Goal: Information Seeking & Learning: Learn about a topic

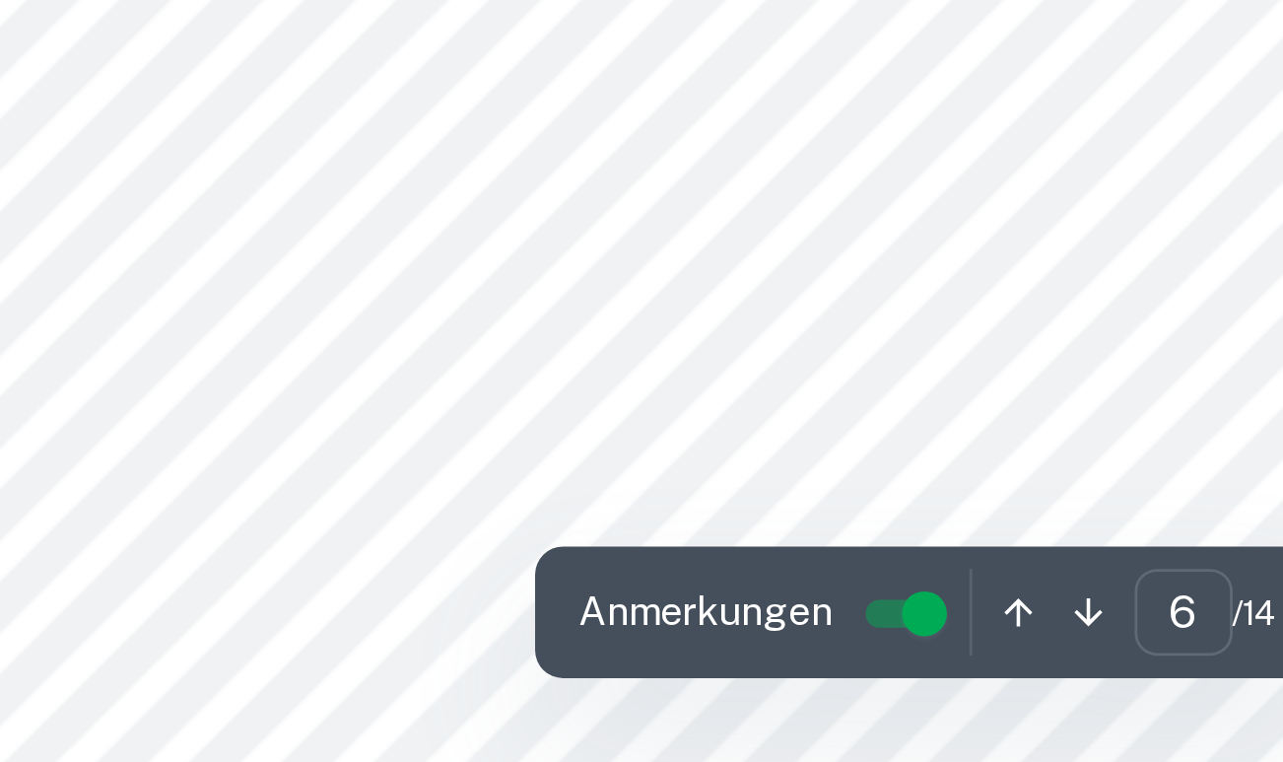
scroll to position [5464, 0]
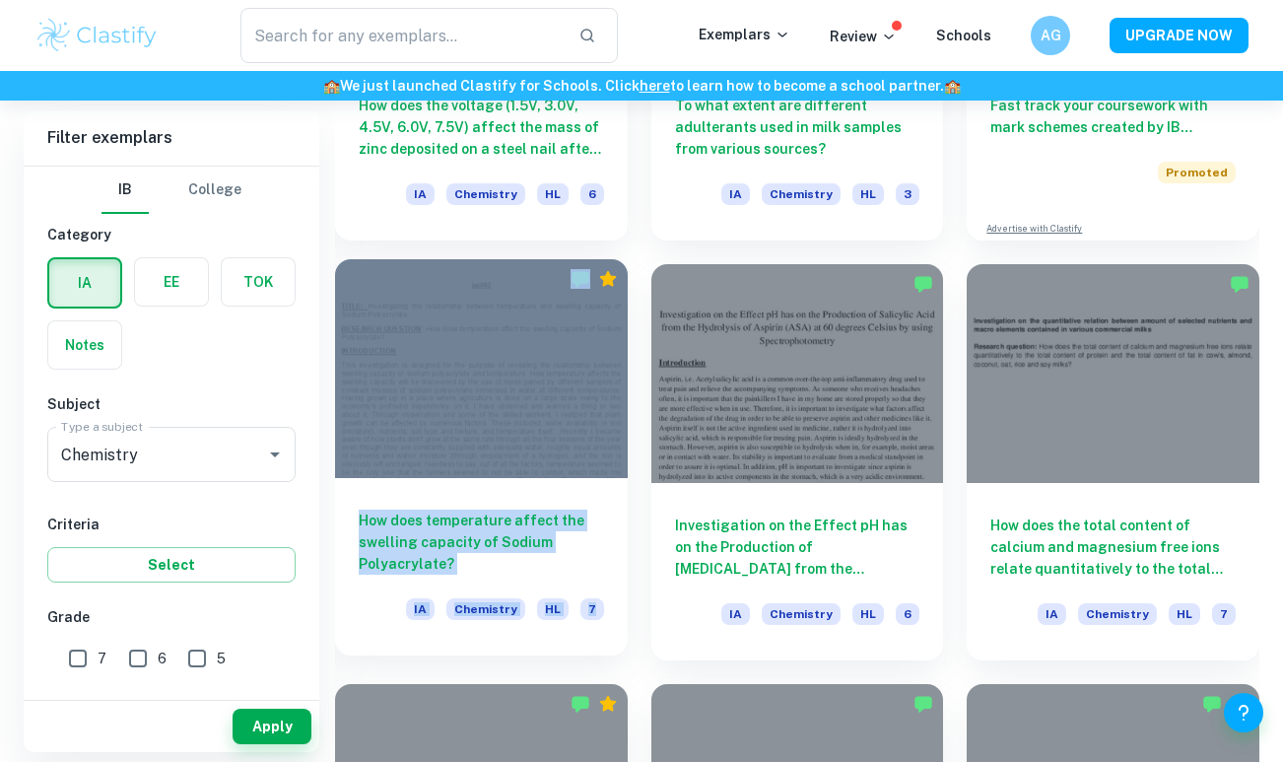
scroll to position [19424, 0]
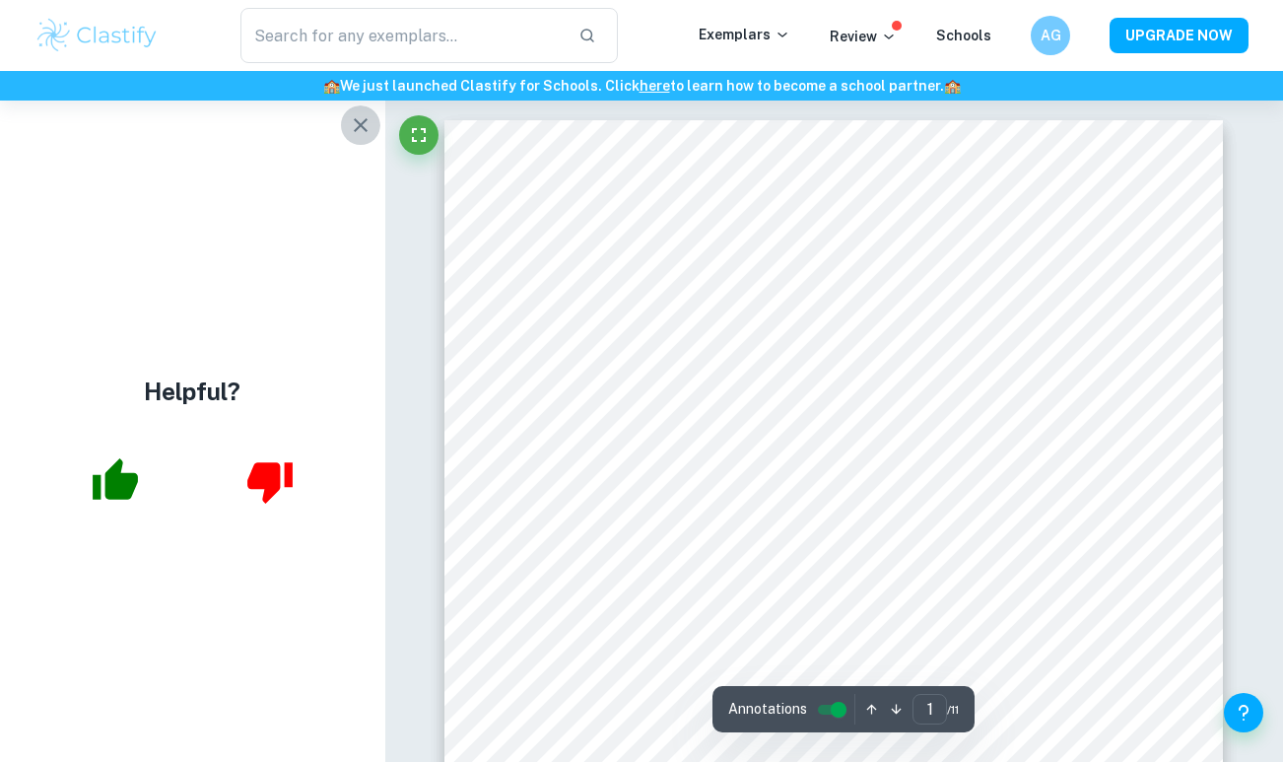
click at [360, 120] on icon "button" at bounding box center [361, 125] width 24 height 24
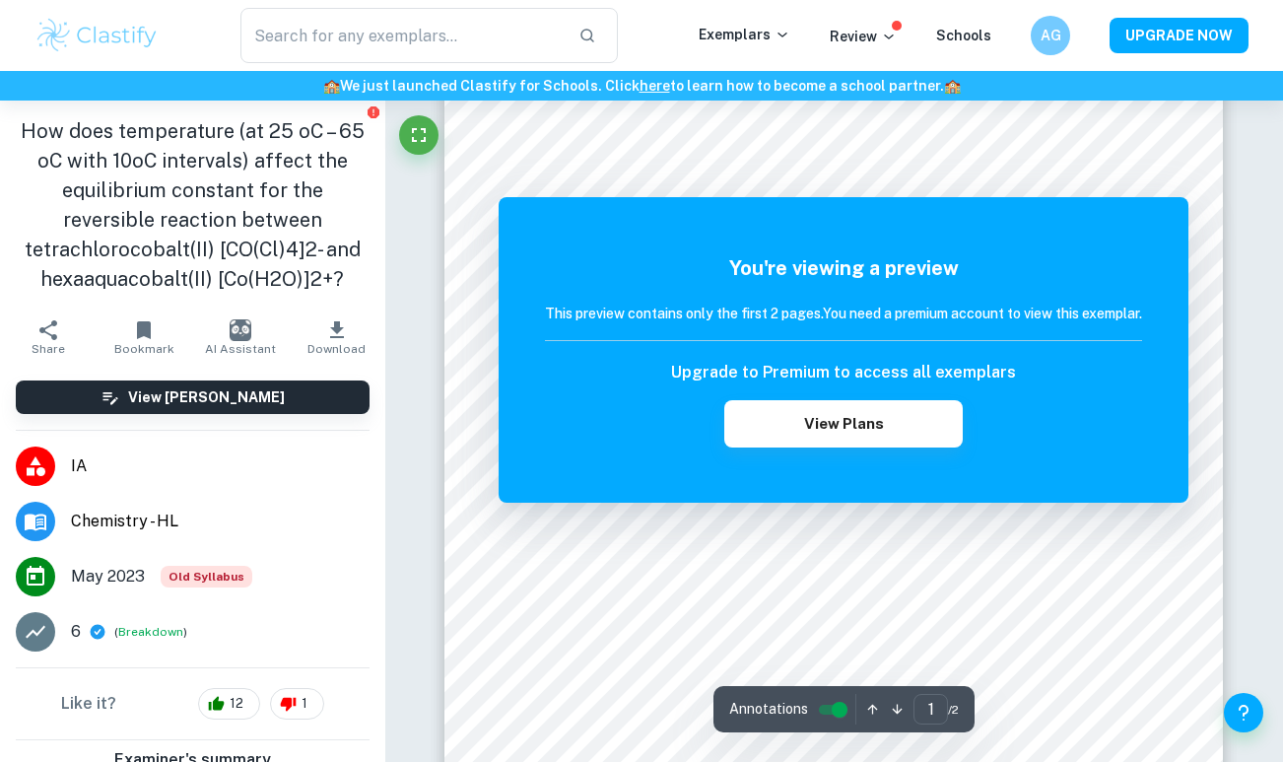
scroll to position [148, 0]
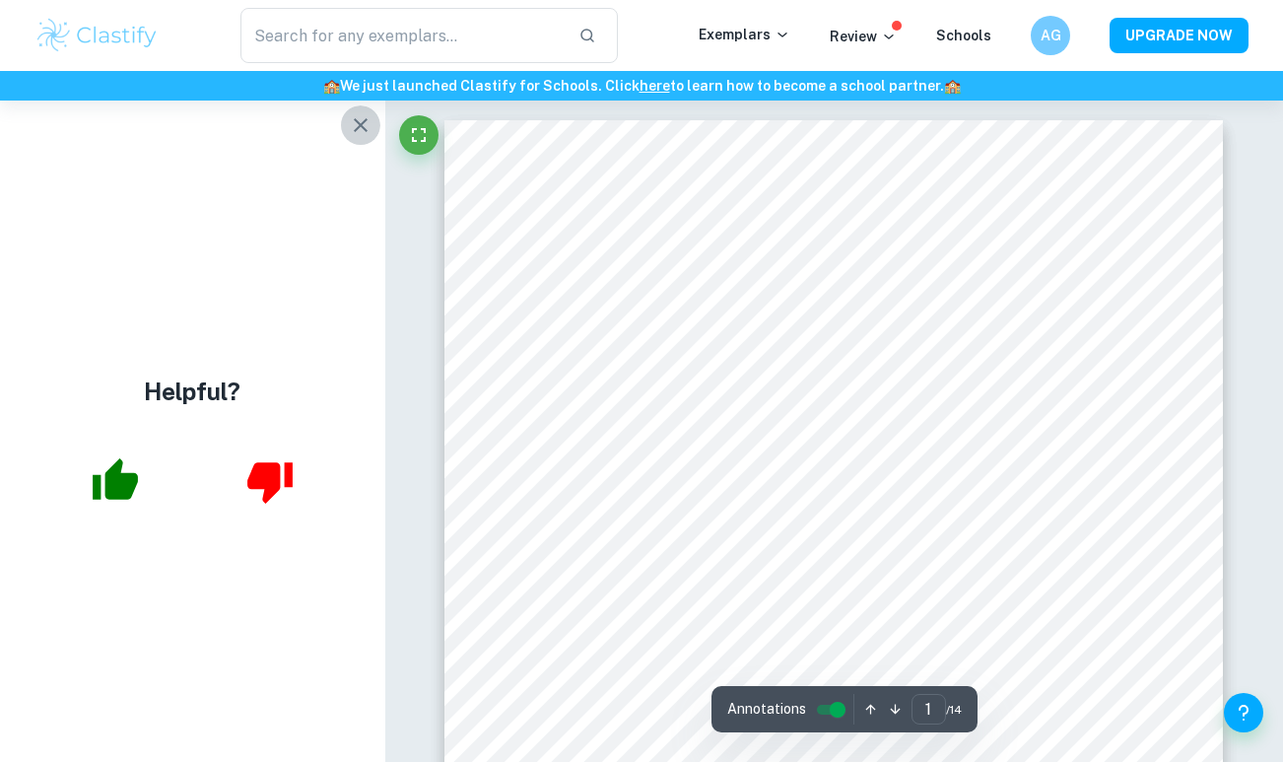
click at [366, 124] on icon "button" at bounding box center [361, 125] width 24 height 24
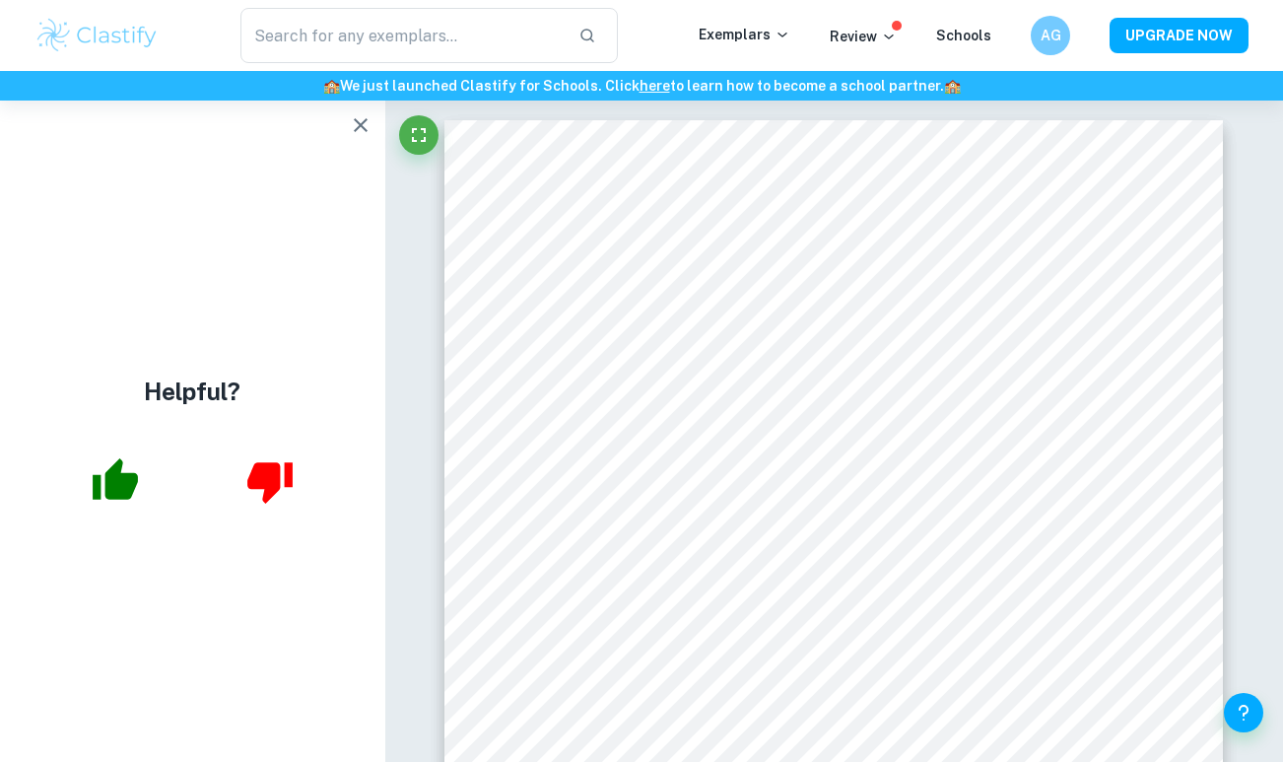
click at [352, 131] on icon "button" at bounding box center [361, 125] width 24 height 24
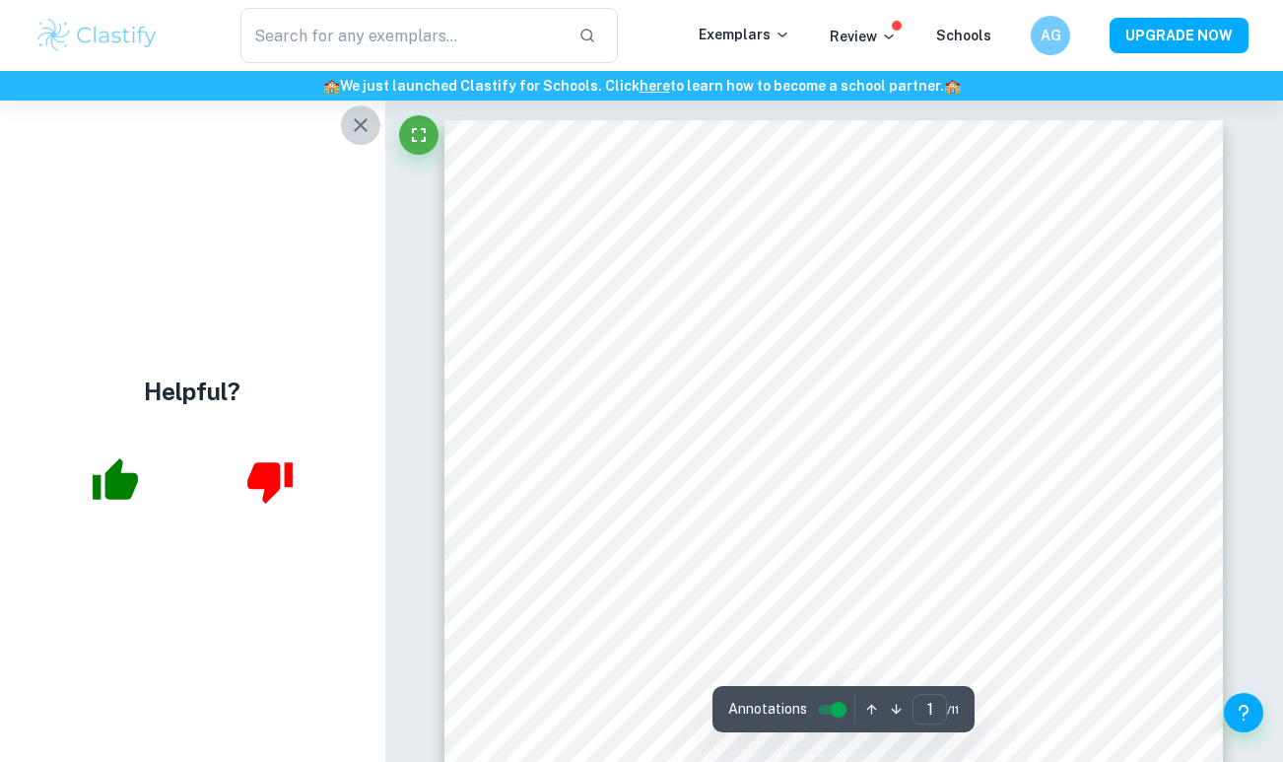
click at [354, 124] on icon "button" at bounding box center [361, 125] width 24 height 24
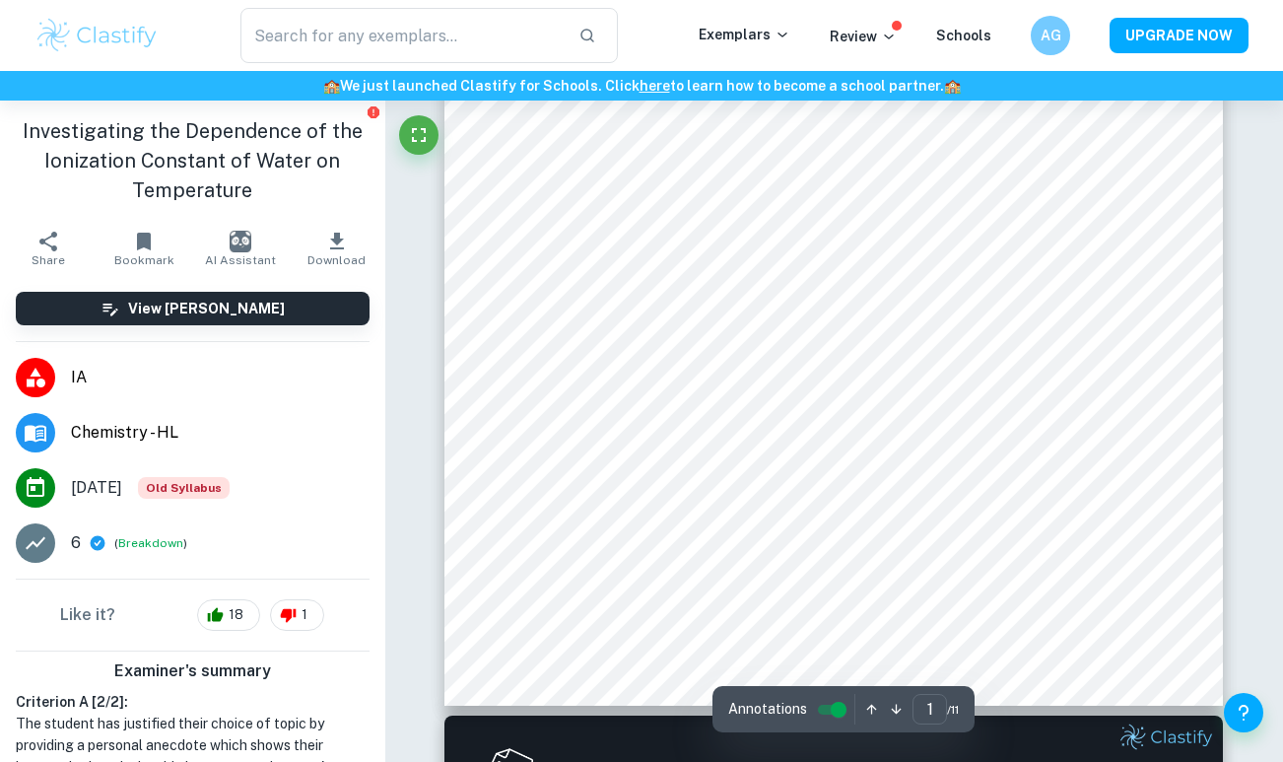
scroll to position [615, 0]
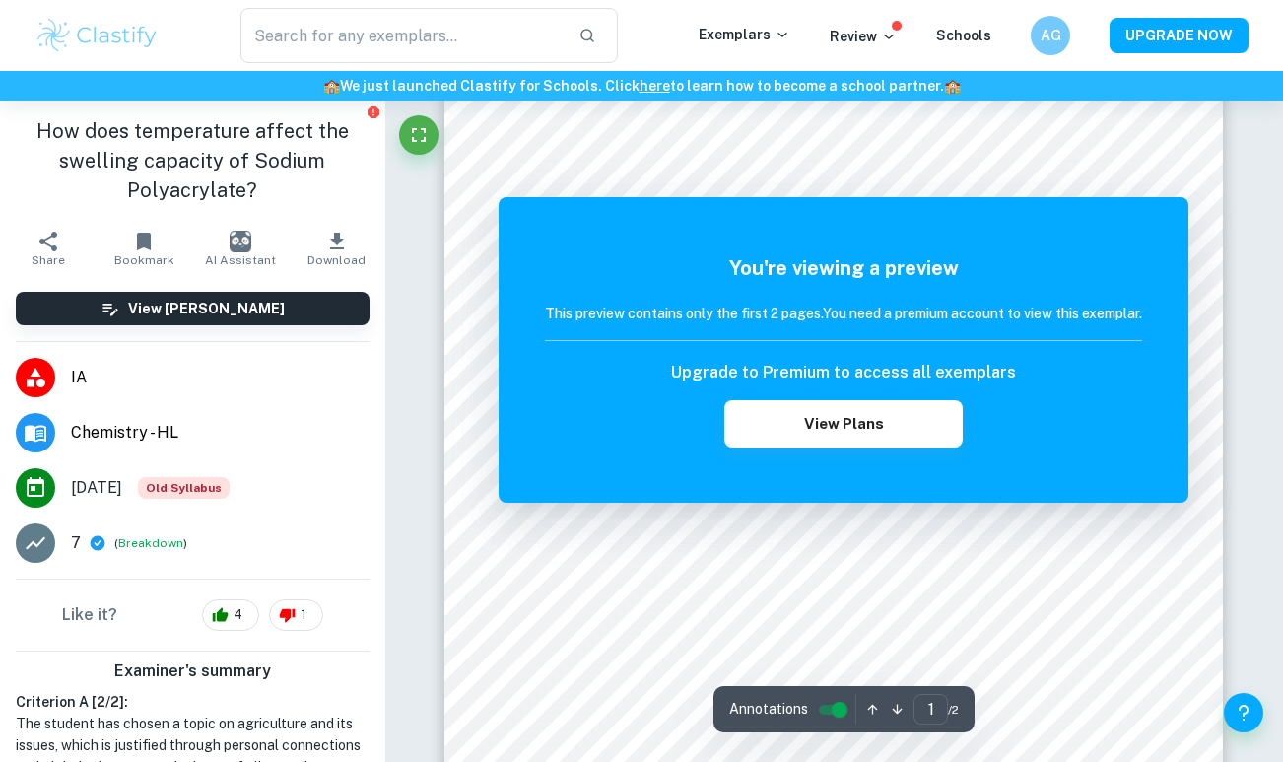
scroll to position [162, 0]
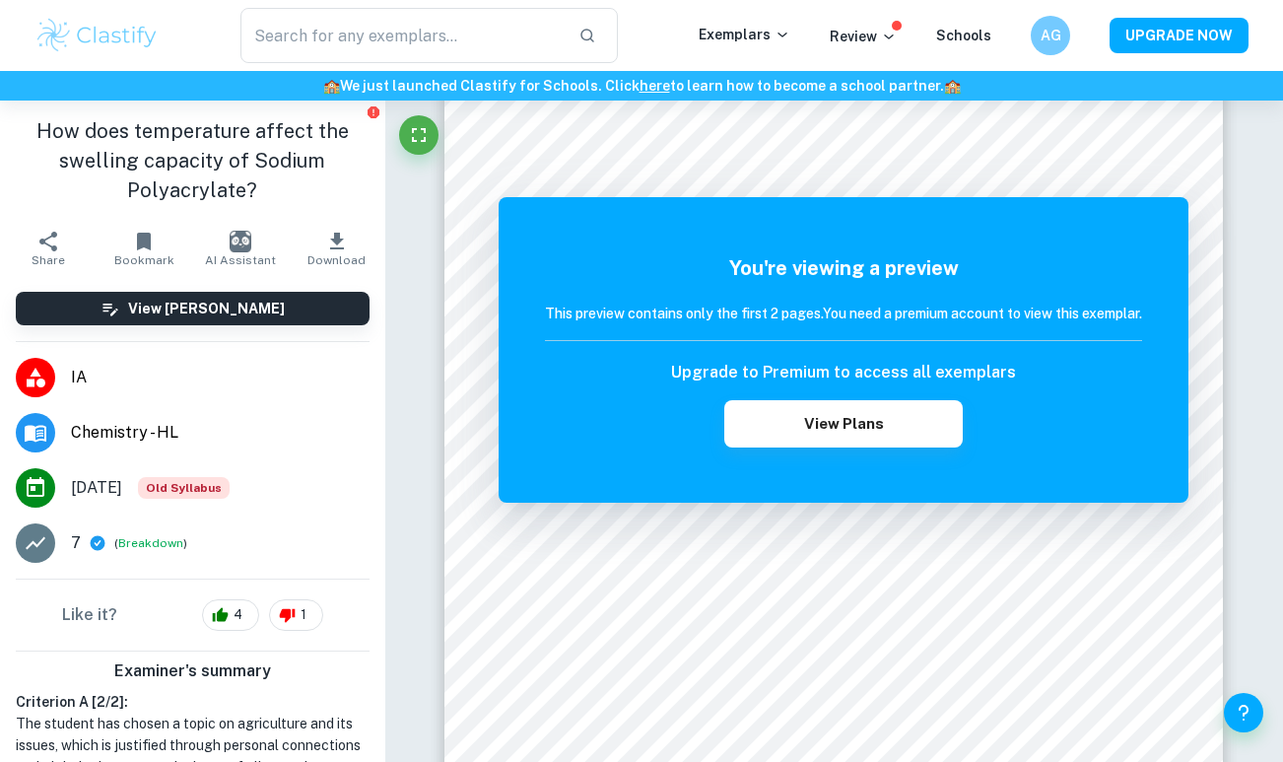
drag, startPoint x: 247, startPoint y: 189, endPoint x: 35, endPoint y: 130, distance: 220.0
click at [35, 130] on h1 "How does temperature affect the swelling capacity of Sodium Polyacrylate?" at bounding box center [193, 160] width 354 height 89
copy h1 "How does temperature affect the swelling capacity of Sodium Polyacrylate?"
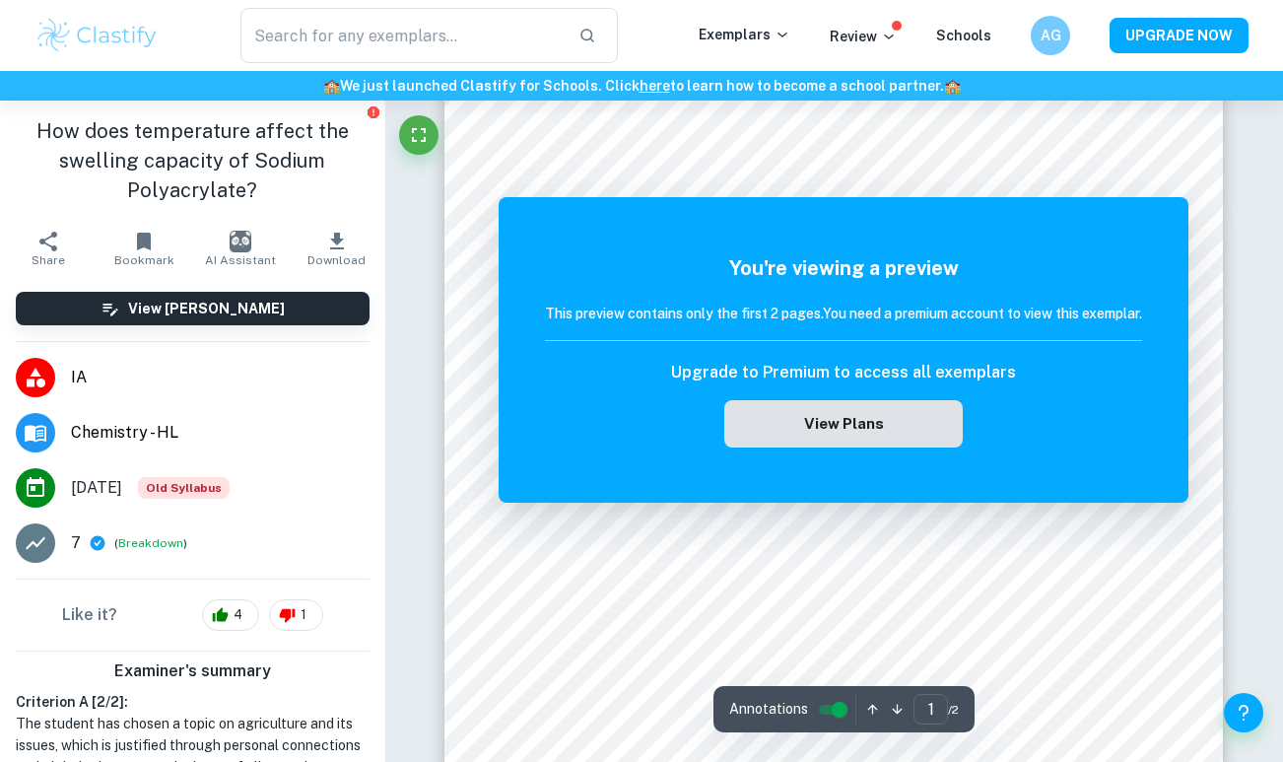
click at [790, 426] on button "View Plans" at bounding box center [843, 423] width 239 height 47
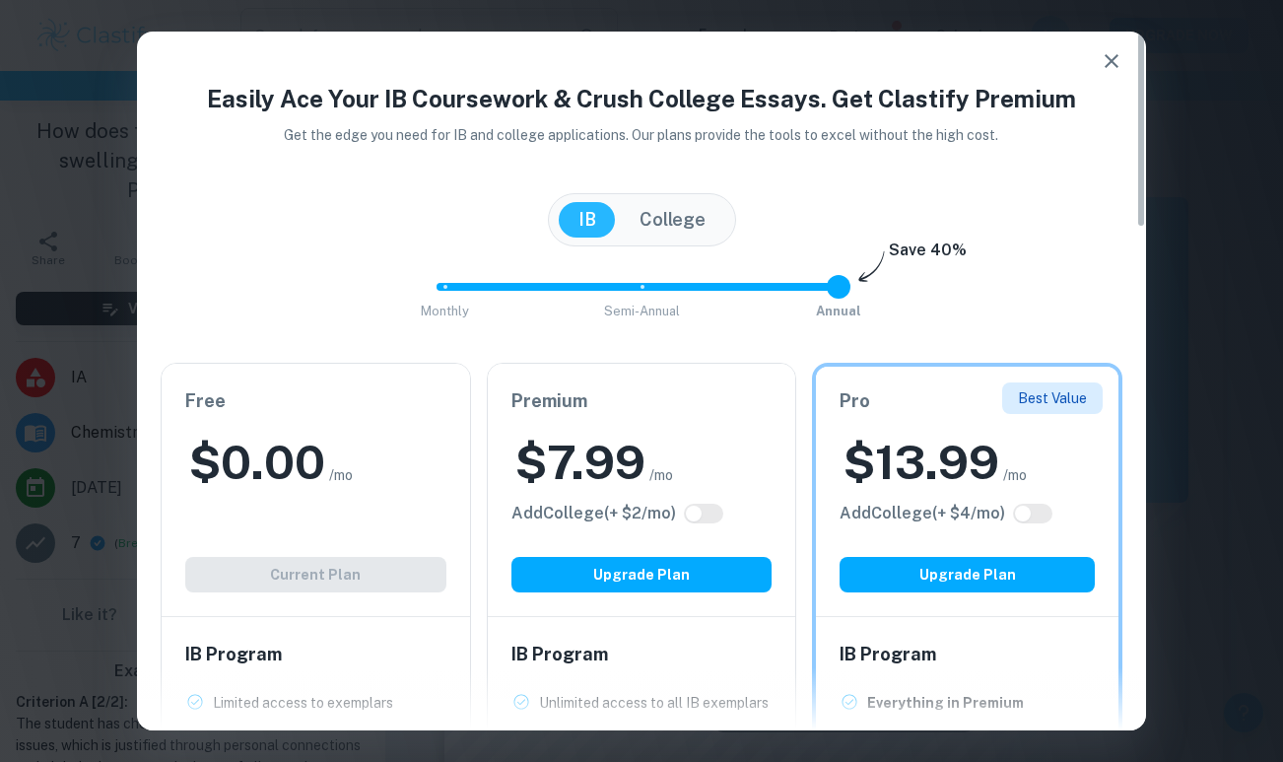
scroll to position [0, 0]
click at [1107, 54] on icon "button" at bounding box center [1112, 61] width 24 height 24
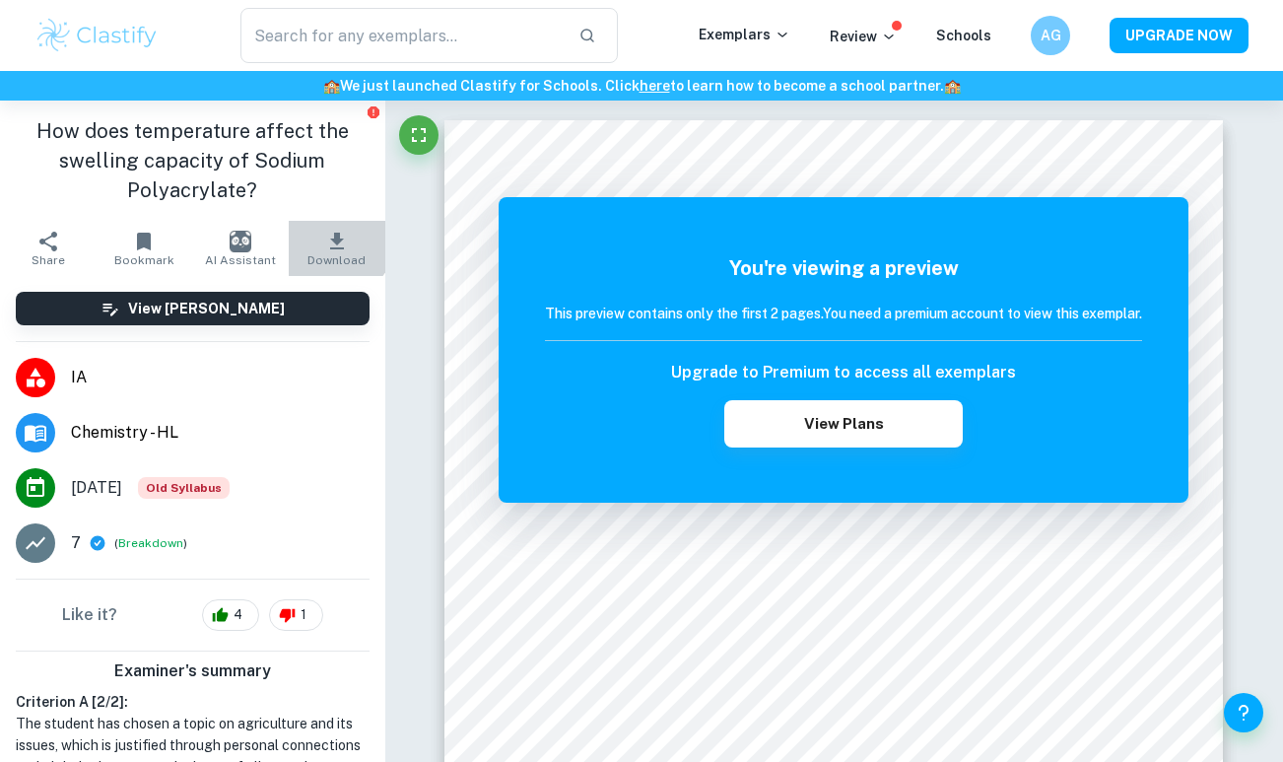
click at [330, 240] on icon "button" at bounding box center [337, 241] width 14 height 17
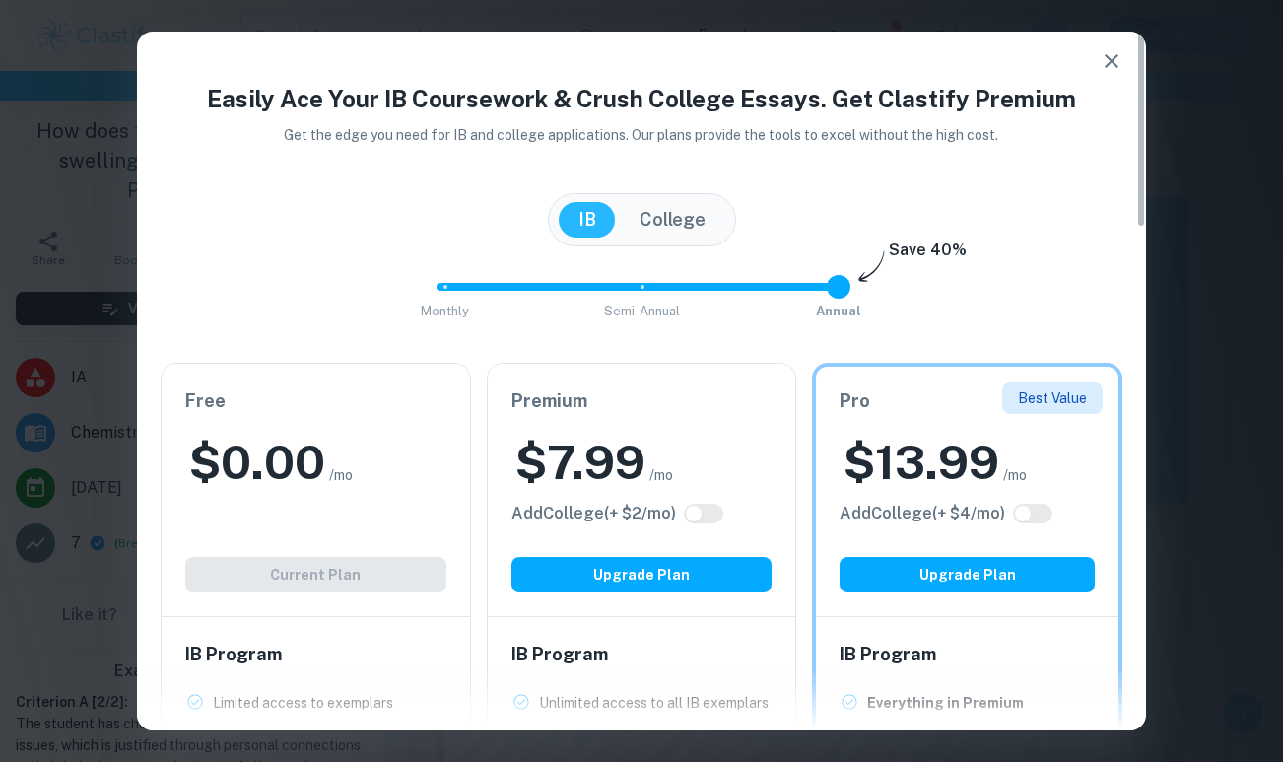
click at [1121, 62] on icon "button" at bounding box center [1112, 61] width 24 height 24
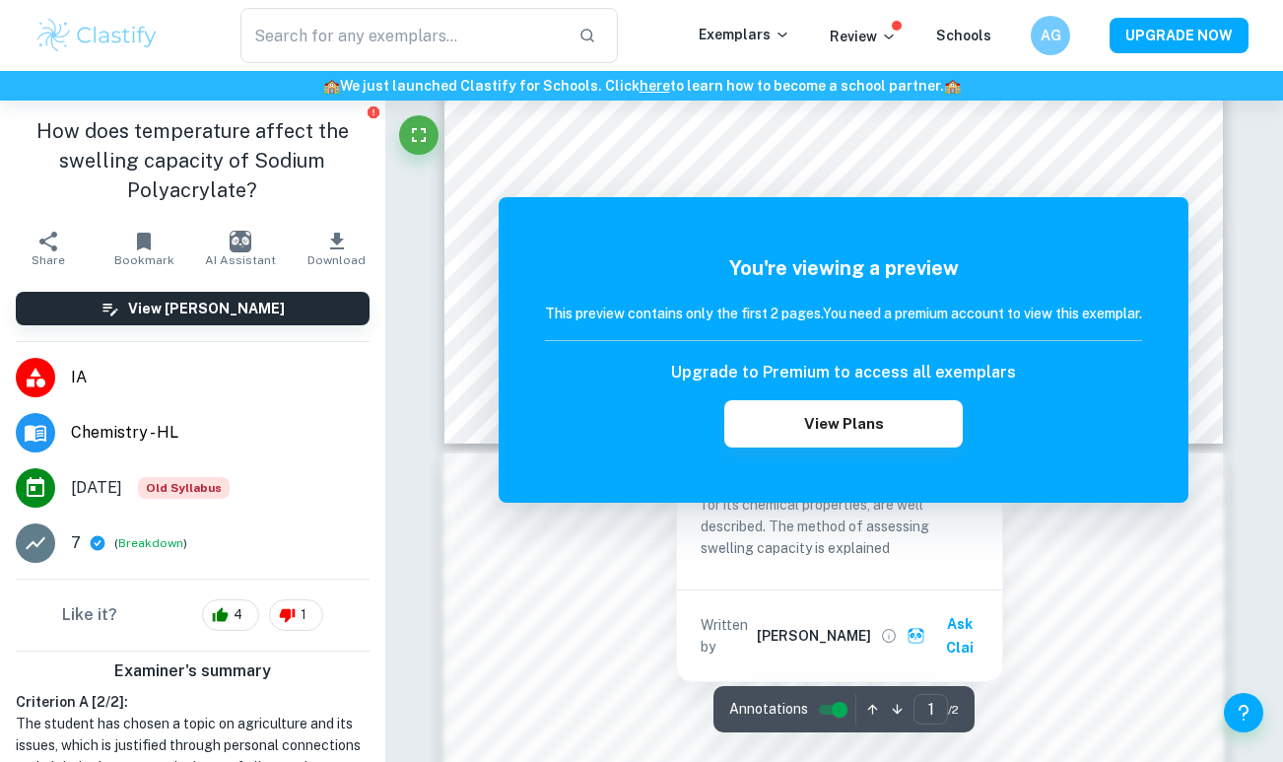
scroll to position [798, 0]
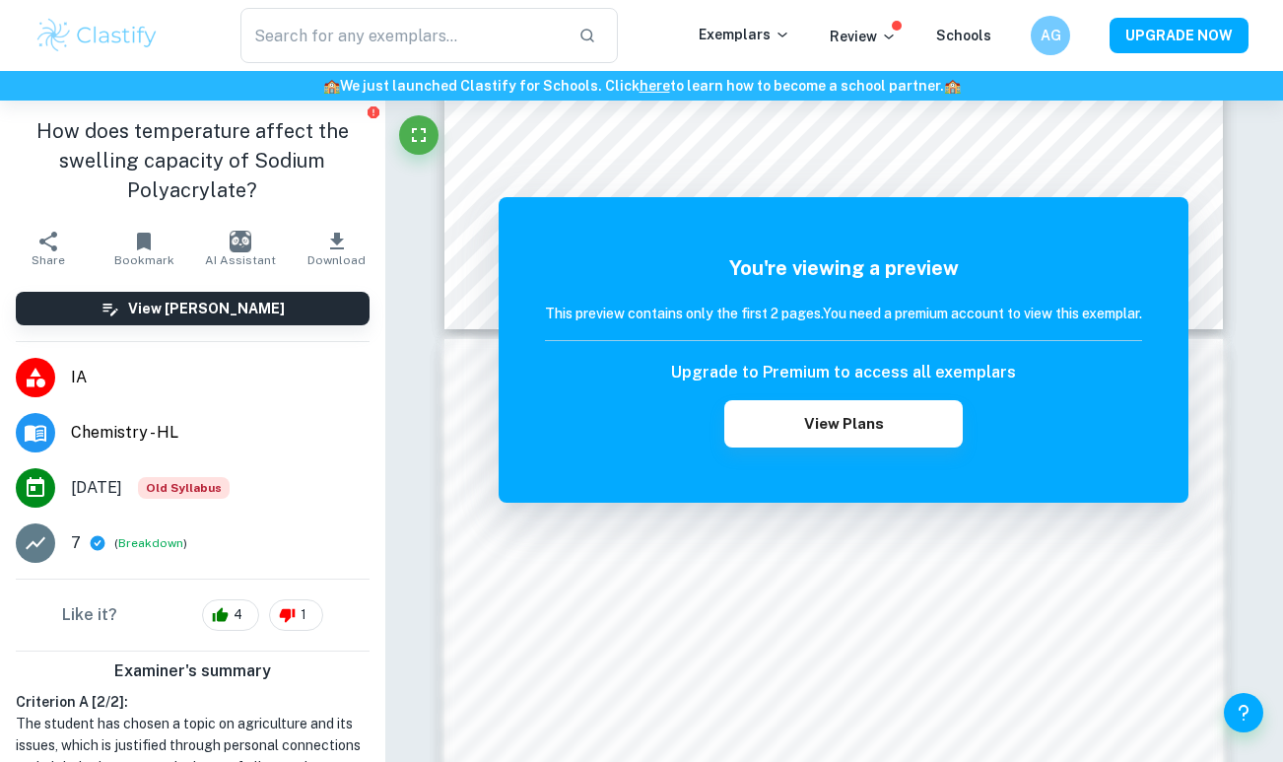
drag, startPoint x: 249, startPoint y: 187, endPoint x: 21, endPoint y: 134, distance: 234.8
click at [21, 134] on h1 "How does temperature affect the swelling capacity of Sodium Polyacrylate?" at bounding box center [193, 160] width 354 height 89
copy h1 "How does temperature affect the swelling capacity of Sodium Polyacrylate?"
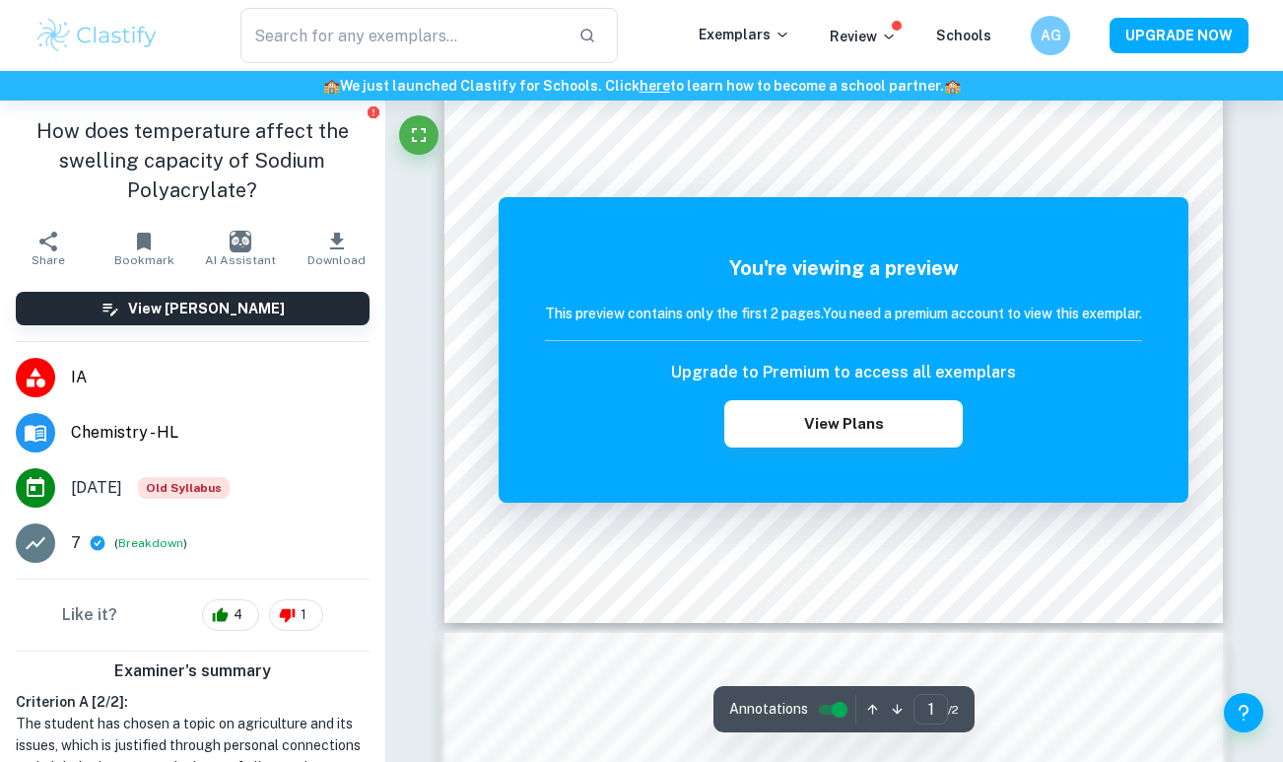
scroll to position [390, 0]
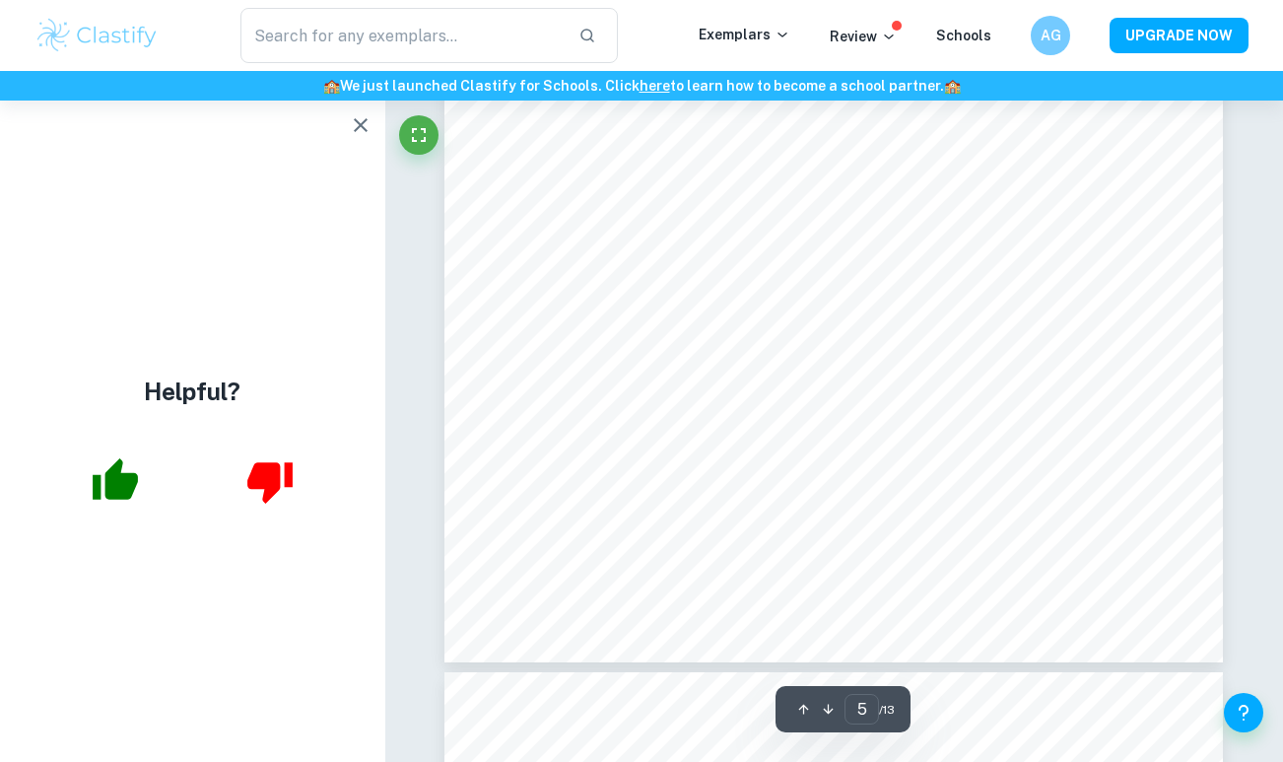
scroll to position [5254, 0]
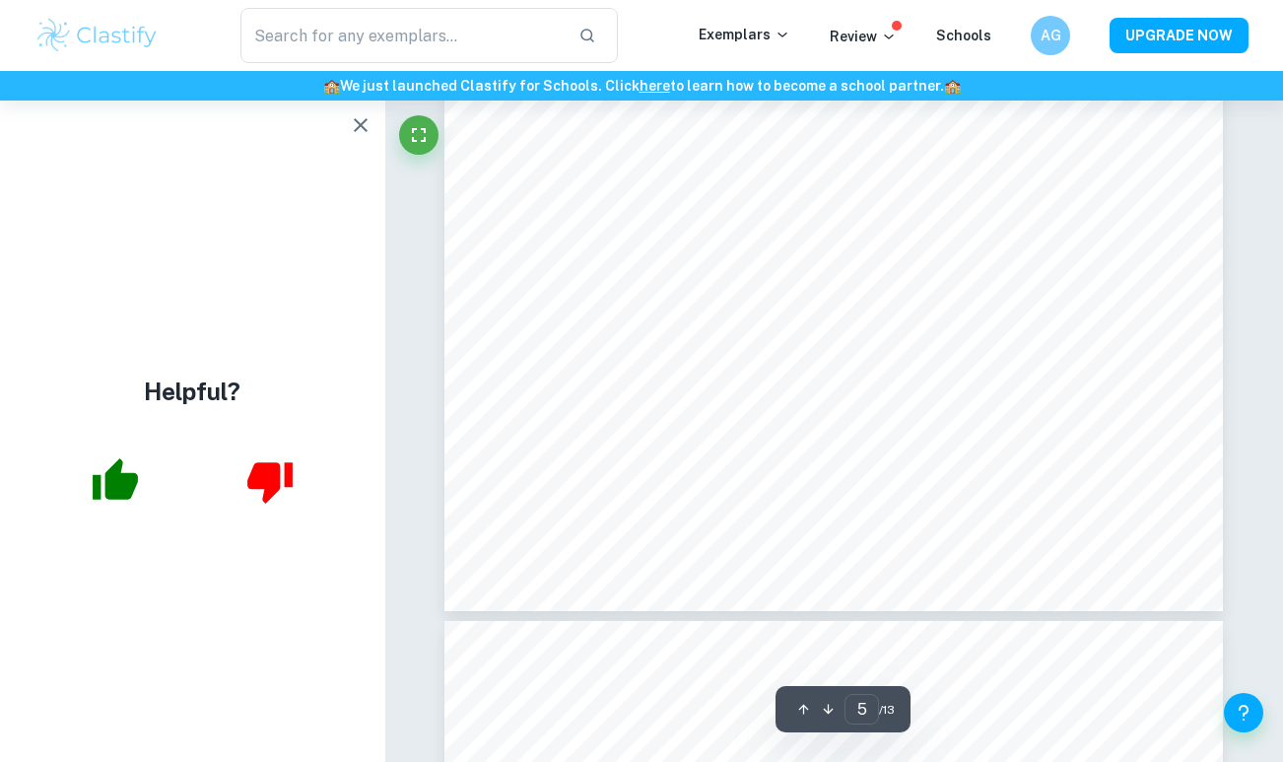
type input "6"
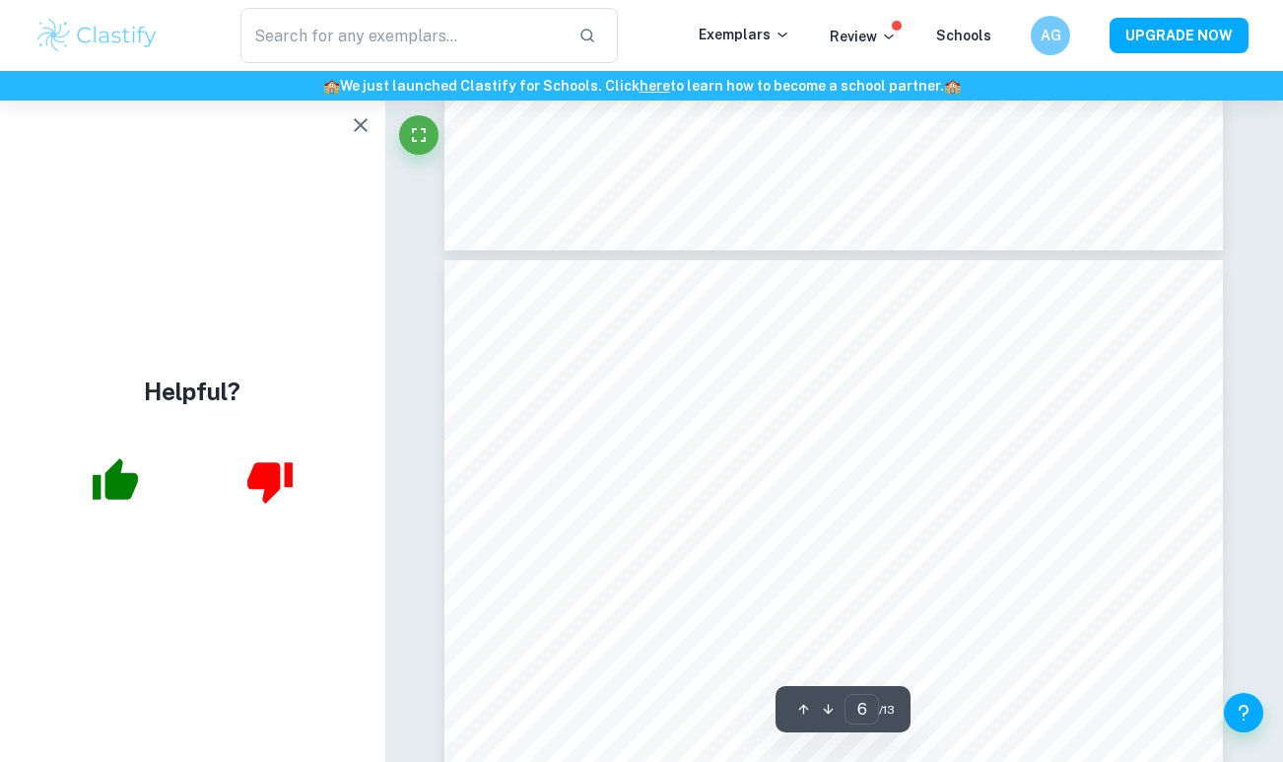
scroll to position [6080, 0]
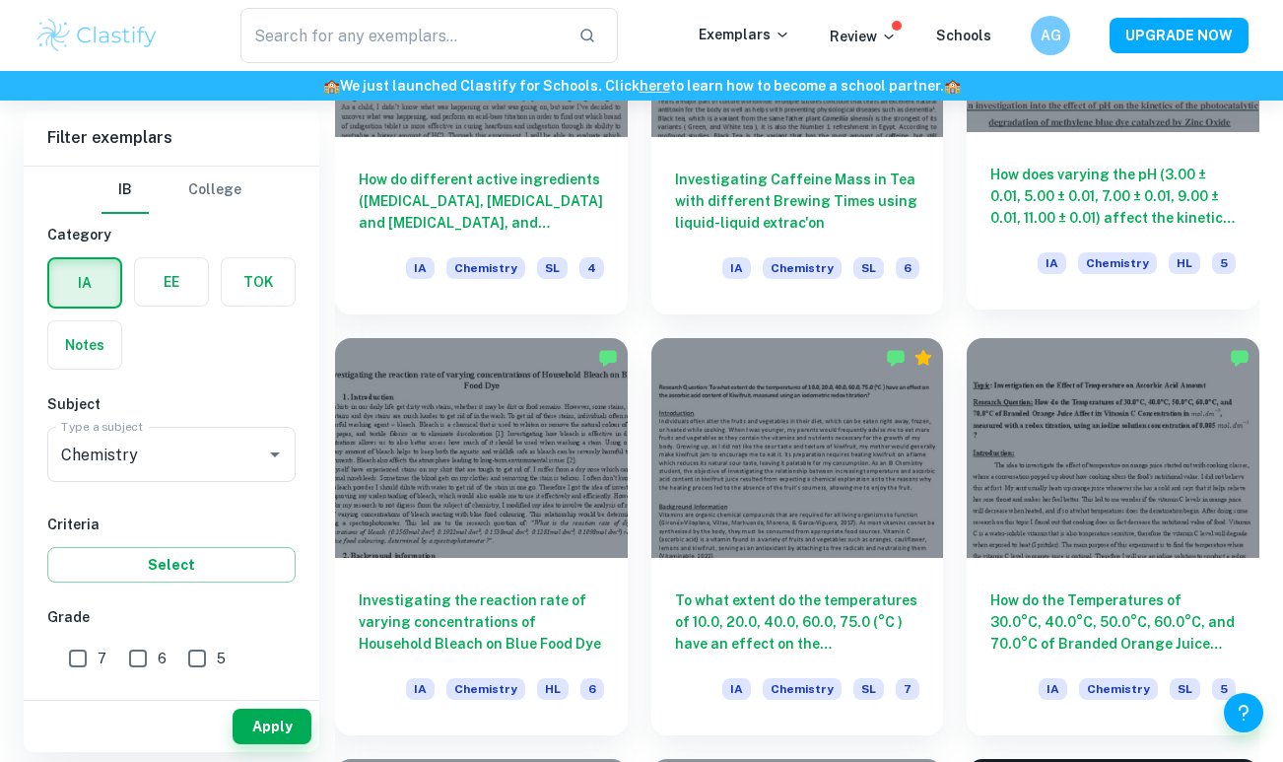
scroll to position [6835, 0]
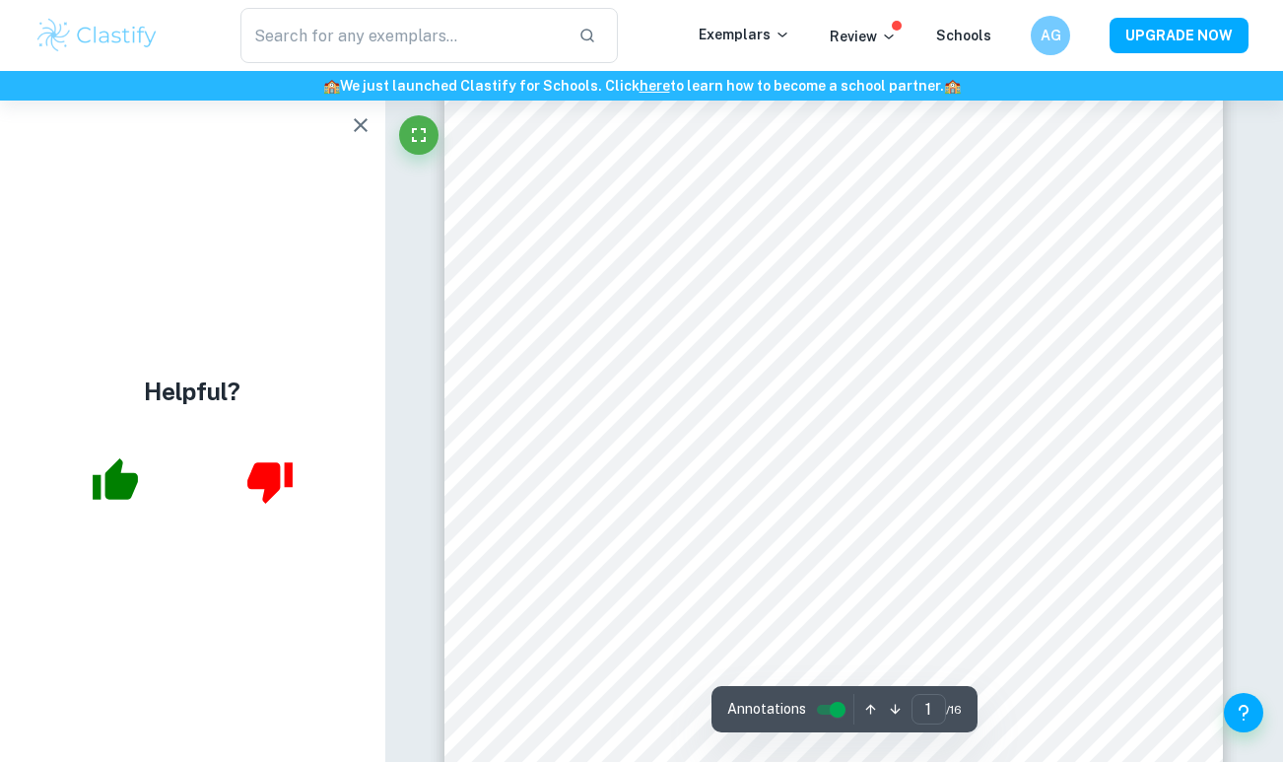
scroll to position [80, 0]
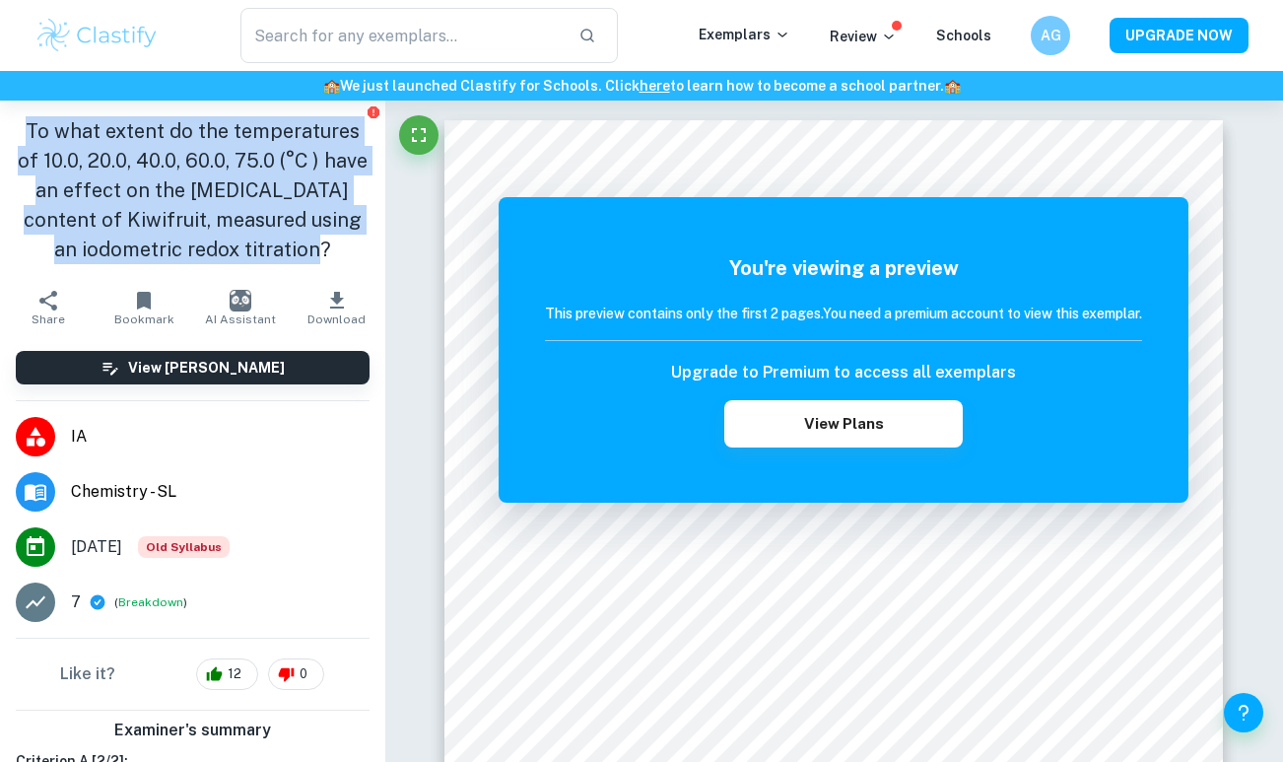
drag, startPoint x: 298, startPoint y: 246, endPoint x: 11, endPoint y: 133, distance: 308.4
click at [11, 133] on div "To what extent do the temperatures of 10.0, 20.0, 40.0, 60.0, 75.0 (°C ) have a…" at bounding box center [192, 190] width 385 height 179
copy h1 "To what extent do the temperatures of 10.0, 20.0, 40.0, 60.0, 75.0 (°C ) have a…"
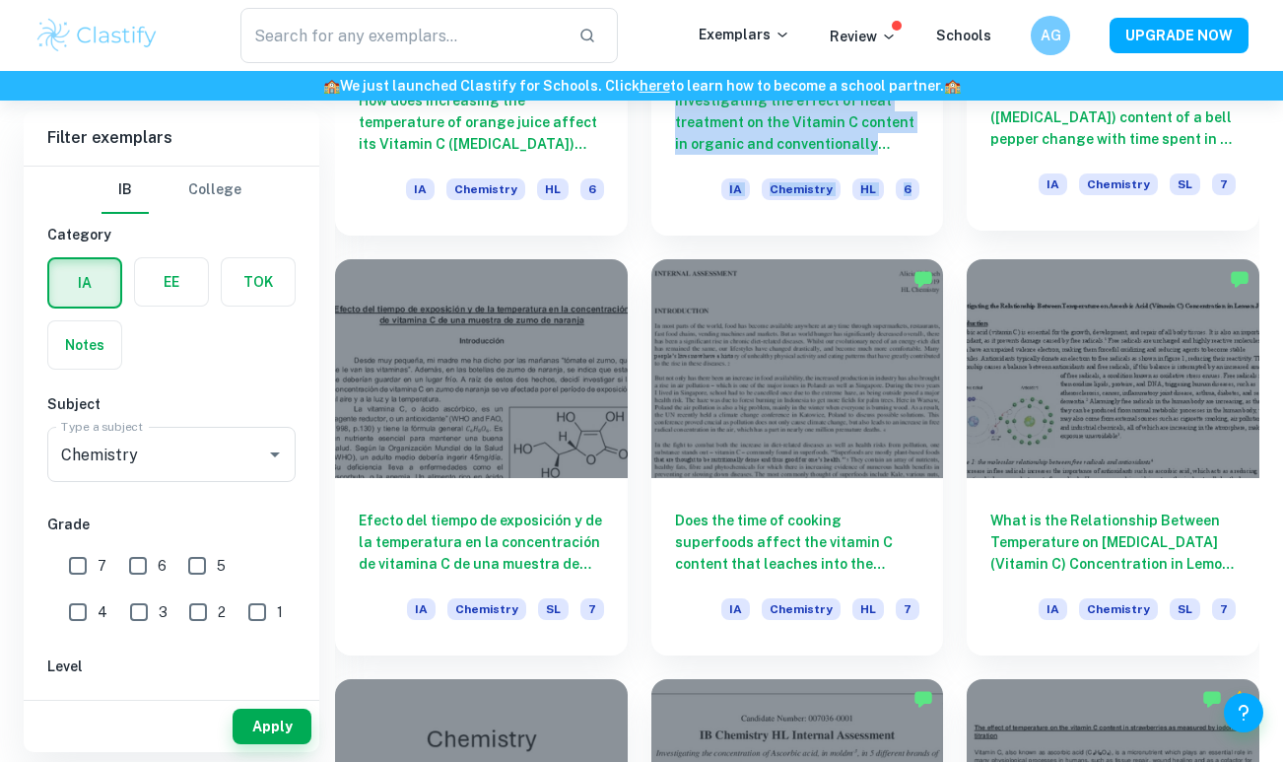
scroll to position [2157, 0]
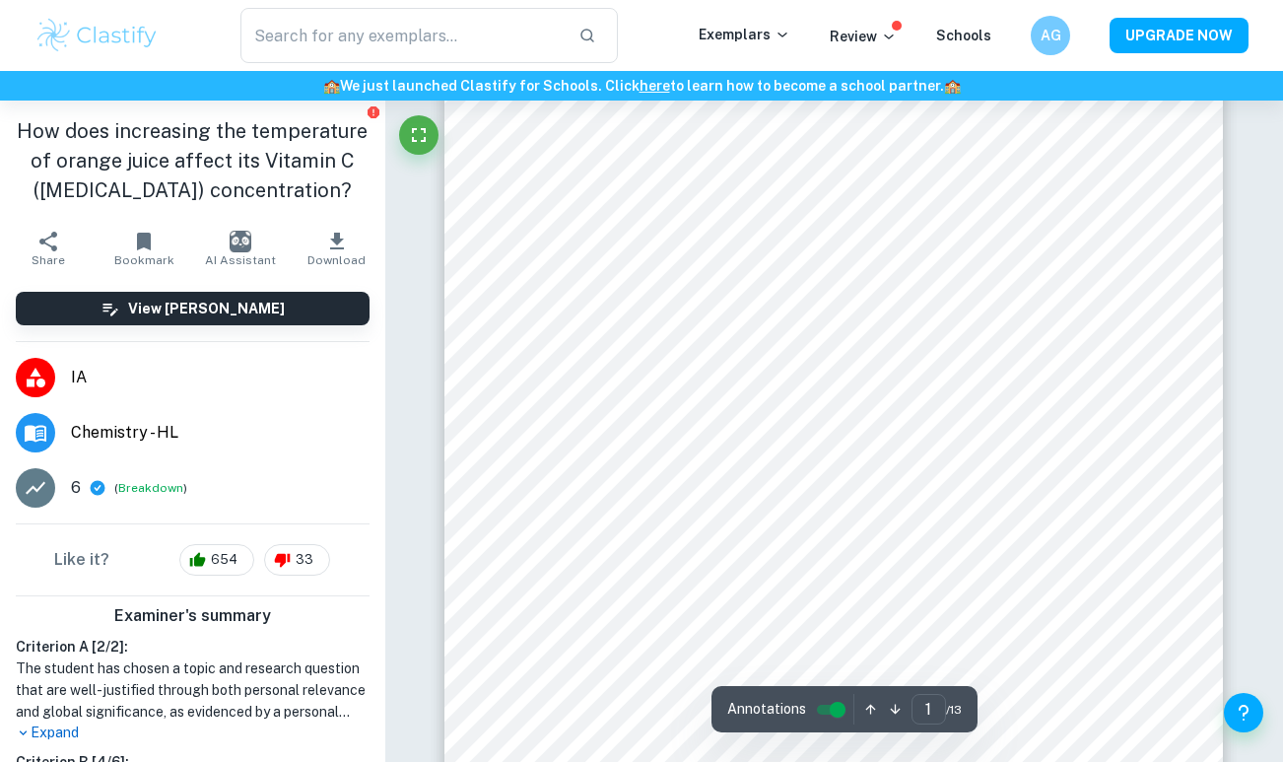
scroll to position [96, 0]
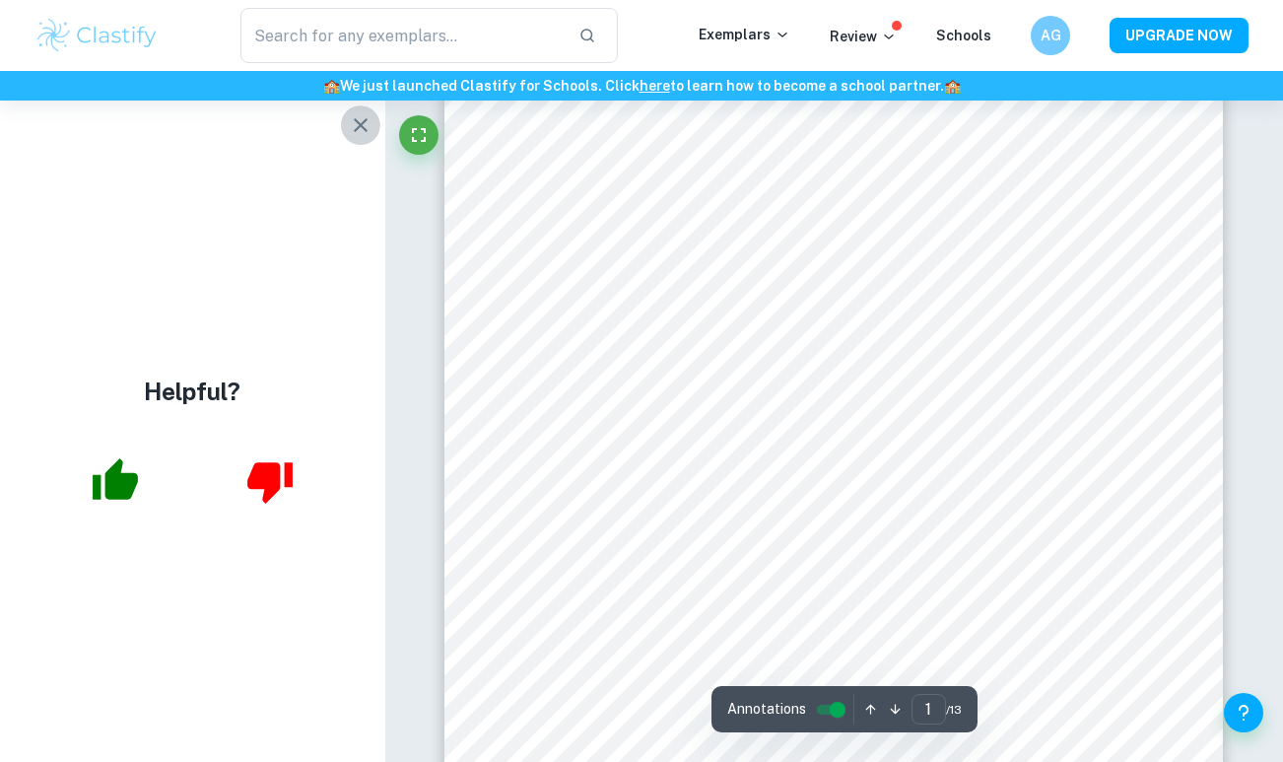
click at [354, 124] on icon "button" at bounding box center [361, 125] width 24 height 24
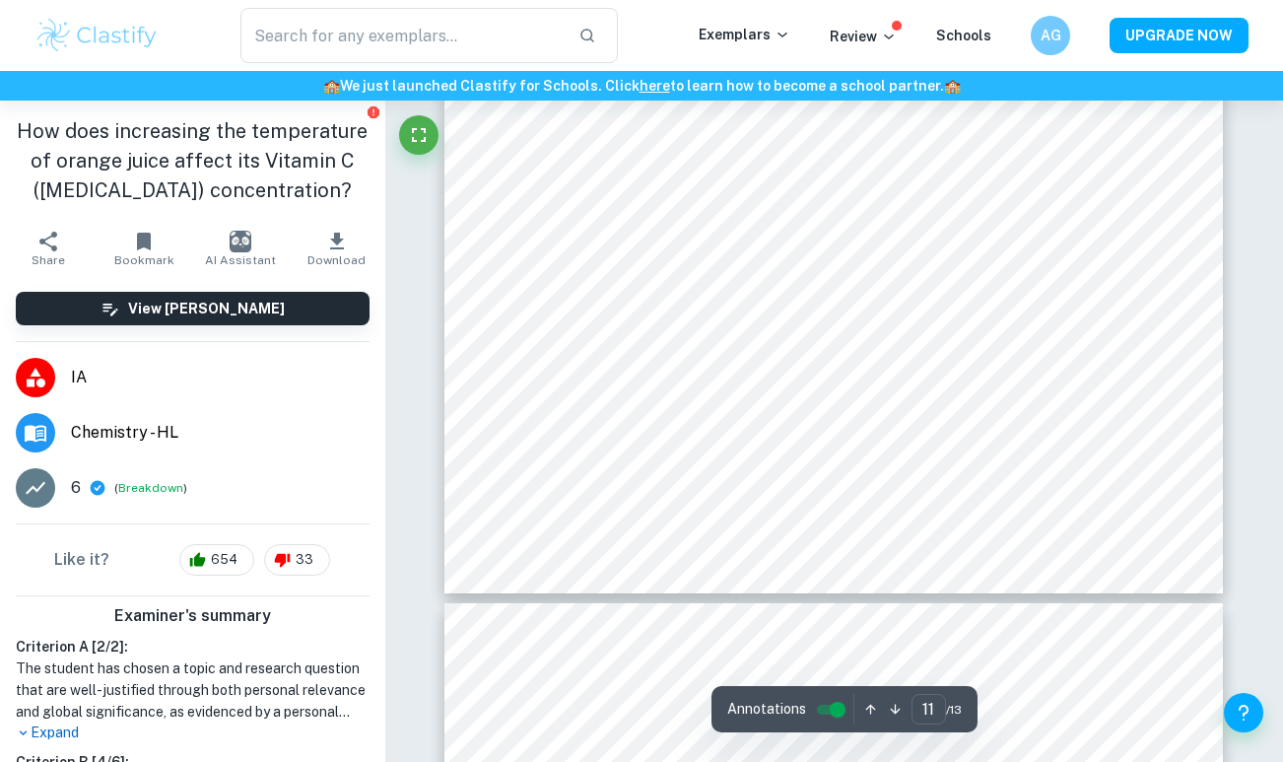
scroll to position [12152, 0]
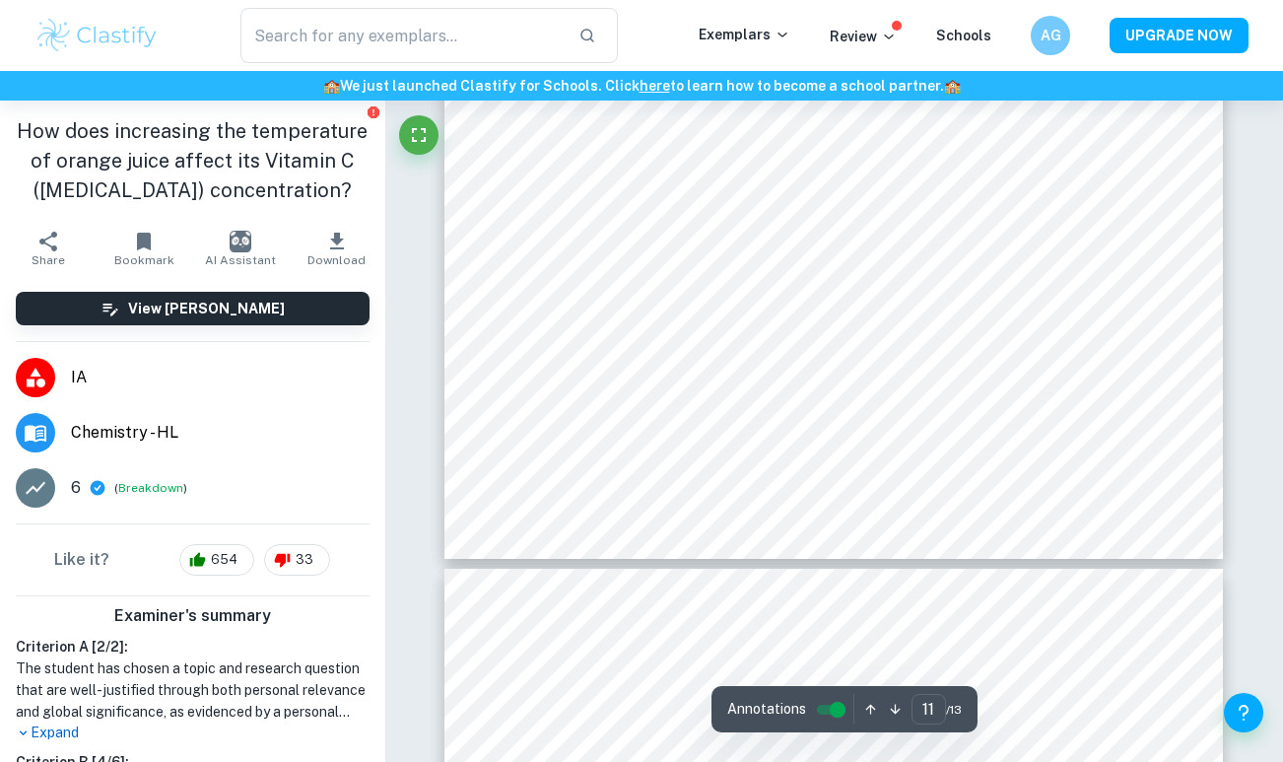
type input "12"
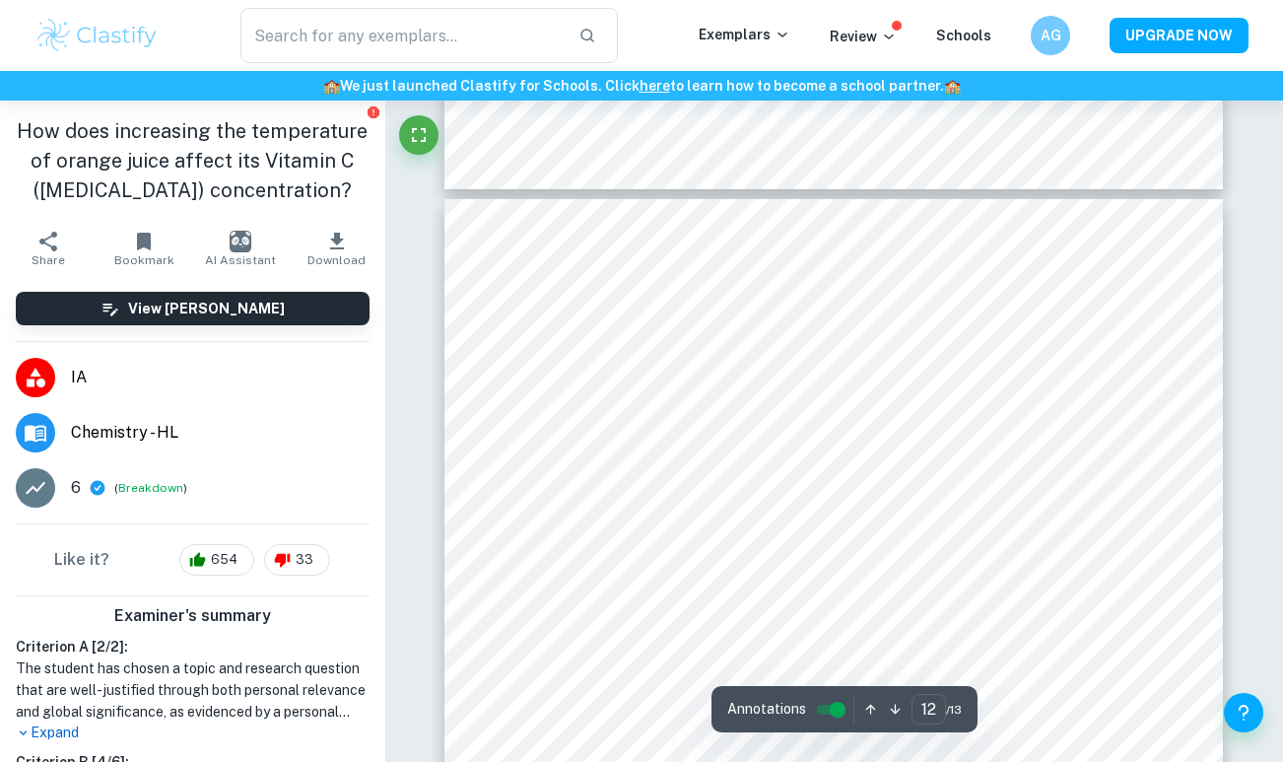
scroll to position [13155, 0]
